Goal: Information Seeking & Learning: Learn about a topic

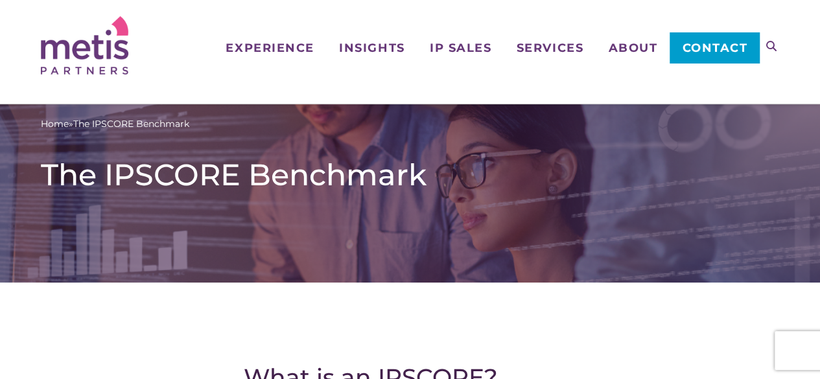
scroll to position [24, 0]
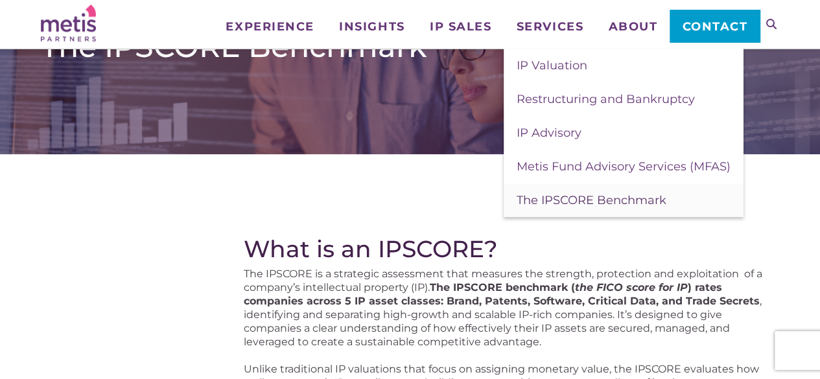
click at [567, 198] on span "The IPSCORE Benchmark" at bounding box center [592, 200] width 150 height 14
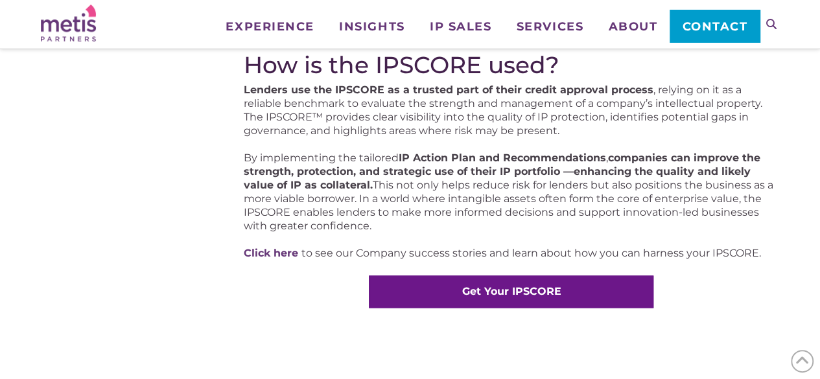
scroll to position [818, 0]
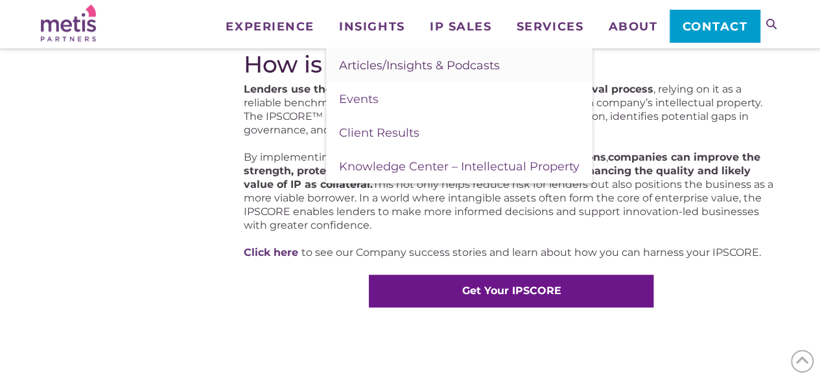
click at [364, 65] on span "Articles/Insights & Podcasts" at bounding box center [419, 65] width 161 height 14
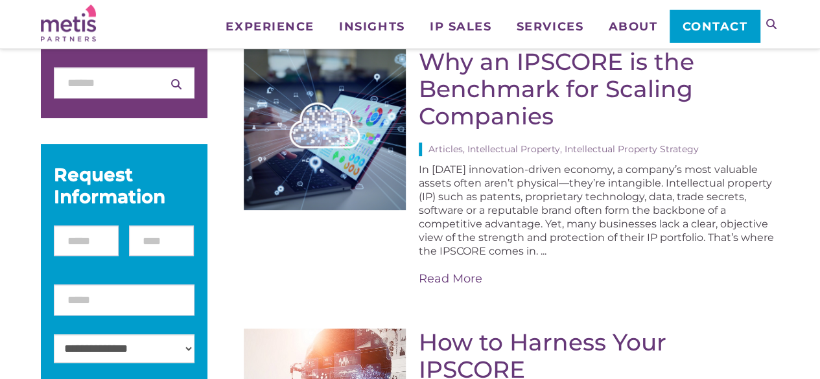
scroll to position [183, 0]
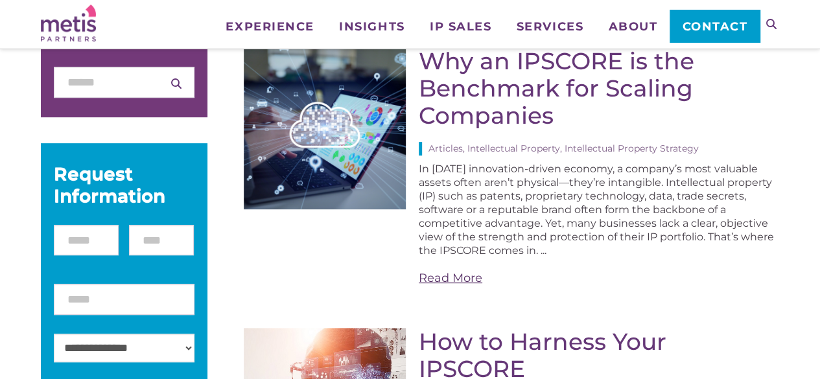
click at [437, 275] on link "Read More" at bounding box center [599, 278] width 360 height 16
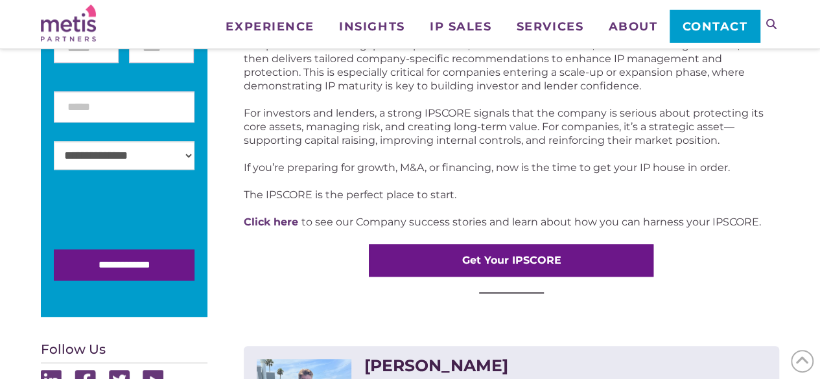
scroll to position [377, 0]
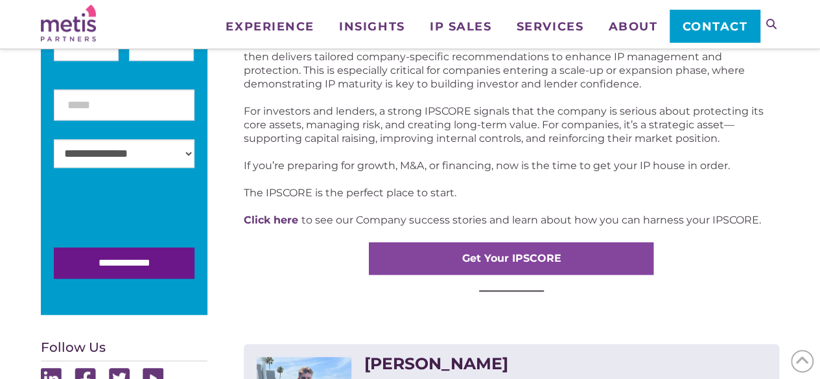
click at [468, 261] on strong "Get Your IPSCORE" at bounding box center [511, 258] width 99 height 12
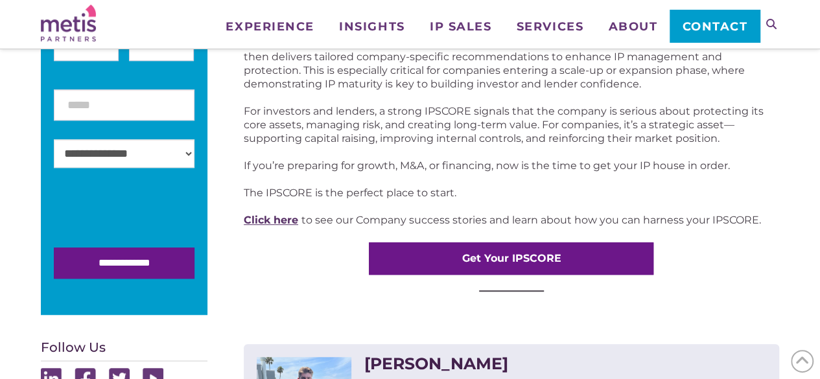
click at [271, 219] on link "Click here" at bounding box center [271, 220] width 54 height 12
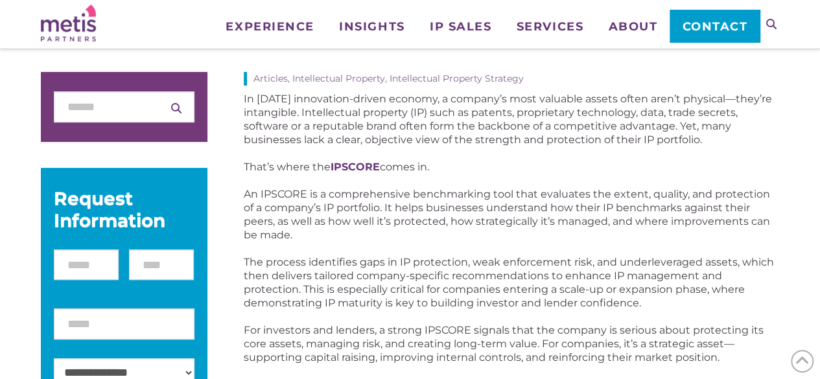
scroll to position [149, 0]
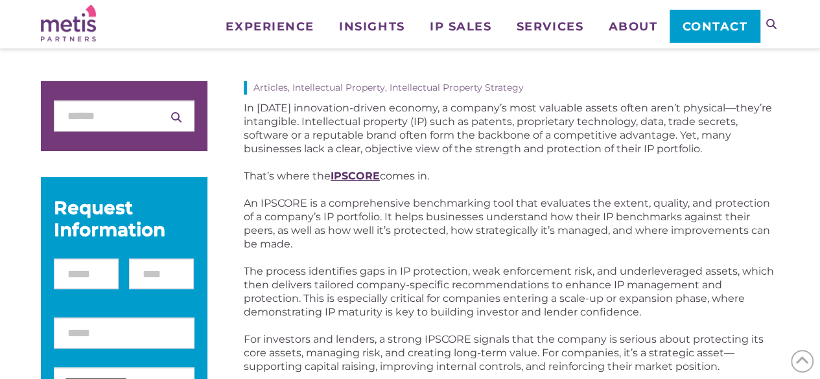
click at [351, 178] on strong "IPSCORE" at bounding box center [355, 176] width 49 height 12
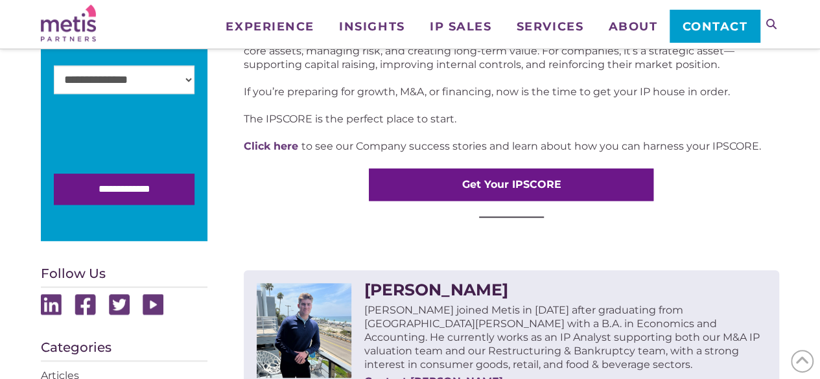
scroll to position [359, 0]
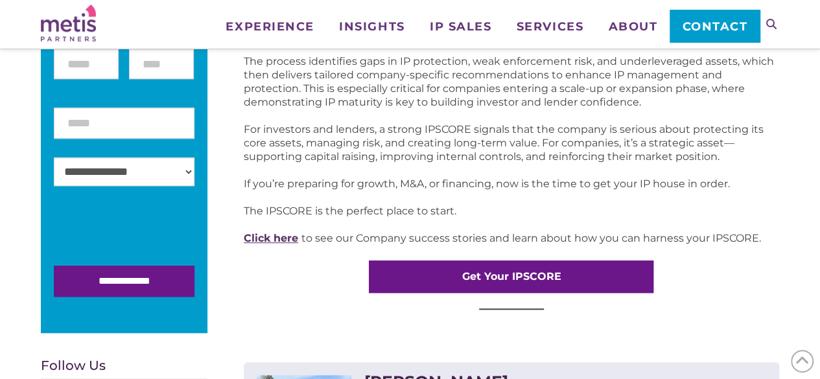
click at [278, 237] on link "Click here" at bounding box center [271, 238] width 54 height 12
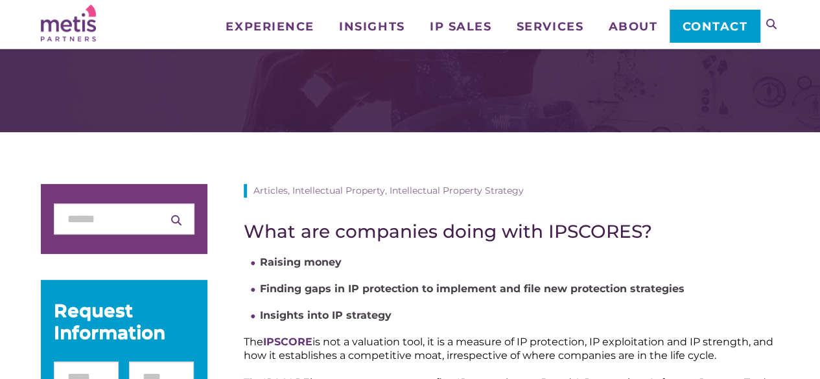
scroll to position [40, 0]
